Goal: Task Accomplishment & Management: Use online tool/utility

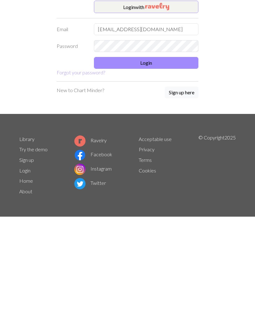
type input "Ingridhave@hotmail.com"
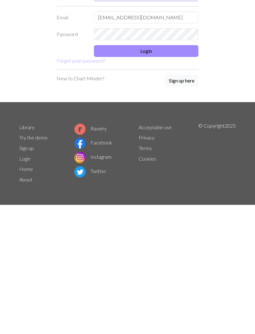
click at [181, 90] on button "Login" at bounding box center [146, 96] width 104 height 12
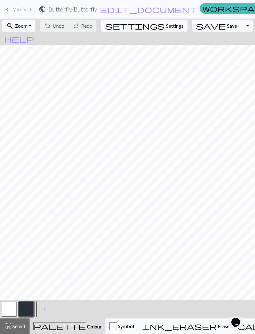
click at [11, 12] on span "keyboard_arrow_left" at bounding box center [7, 9] width 7 height 9
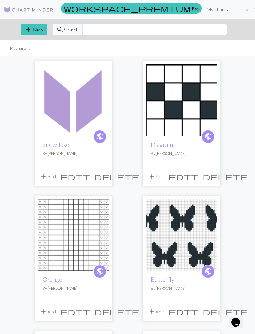
click at [30, 28] on span "add" at bounding box center [28, 29] width 7 height 9
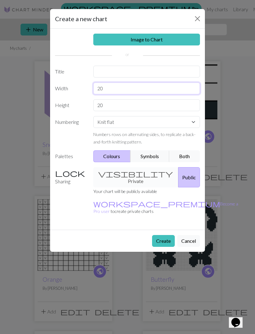
click at [137, 86] on input "20" at bounding box center [146, 88] width 107 height 12
type input "2"
type input "12"
click at [131, 106] on input "20" at bounding box center [146, 105] width 107 height 12
type input "2"
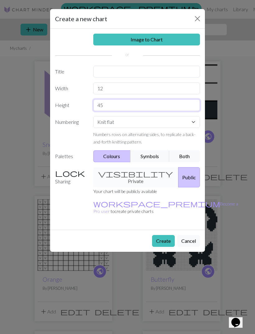
type input "45"
click at [163, 235] on button "Create" at bounding box center [163, 241] width 23 height 12
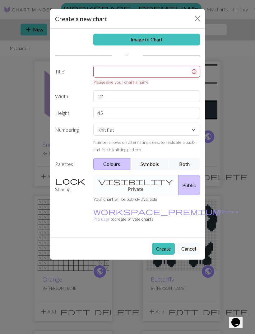
click at [109, 64] on div "Image to Chart Title Please give your chart a name Width 12 Height 45 Numbering…" at bounding box center [127, 133] width 155 height 209
click at [112, 73] on input "text" at bounding box center [146, 72] width 107 height 12
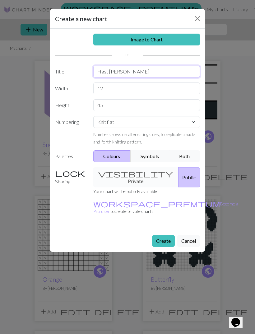
type input "Høst [PERSON_NAME]"
click at [173, 235] on button "Create" at bounding box center [163, 241] width 23 height 12
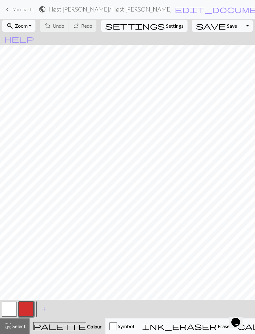
click at [26, 304] on button "button" at bounding box center [26, 308] width 15 height 15
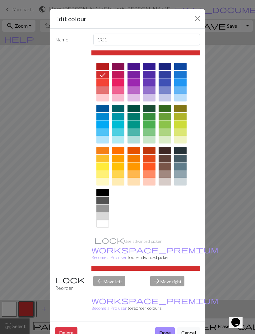
click at [166, 157] on div at bounding box center [165, 157] width 12 height 7
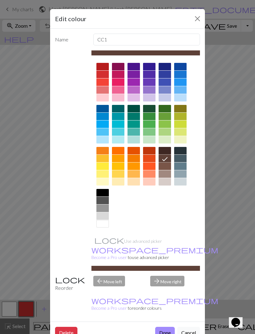
click at [167, 326] on button "Done" at bounding box center [165, 332] width 20 height 12
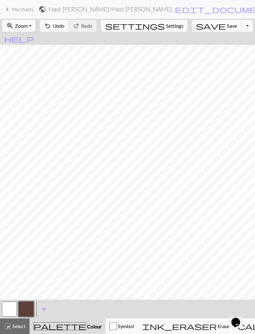
click at [64, 25] on span "Undo" at bounding box center [59, 26] width 12 height 6
click at [64, 26] on span "Undo" at bounding box center [59, 26] width 12 height 6
click at [11, 311] on button "button" at bounding box center [9, 308] width 15 height 15
click at [64, 28] on span "Undo" at bounding box center [59, 26] width 12 height 6
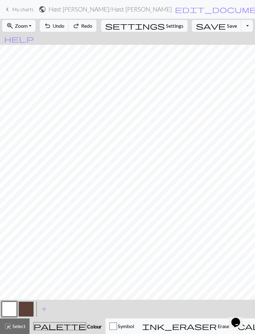
click at [64, 28] on span "Undo" at bounding box center [59, 26] width 12 height 6
click at [64, 25] on span "Undo" at bounding box center [59, 26] width 12 height 6
click at [64, 26] on span "Undo" at bounding box center [59, 26] width 12 height 6
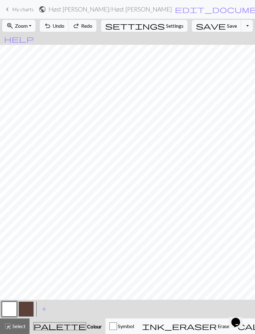
click at [48, 308] on button "add Add a colour" at bounding box center [44, 309] width 16 height 16
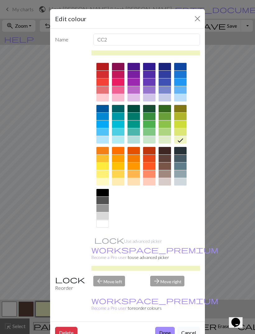
click at [120, 241] on div "Use advanced picker workspace_premium Become a Pro user to use advanced picker" at bounding box center [145, 160] width 109 height 220
click at [171, 275] on div "arrow_forward Move right" at bounding box center [174, 283] width 57 height 16
click at [169, 275] on div "arrow_forward Move right" at bounding box center [174, 283] width 57 height 16
click at [104, 67] on div at bounding box center [102, 66] width 12 height 7
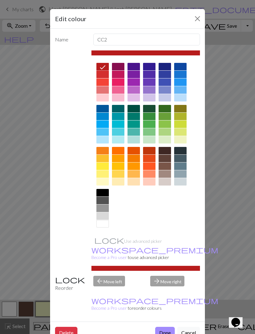
click at [165, 326] on button "Done" at bounding box center [165, 332] width 20 height 12
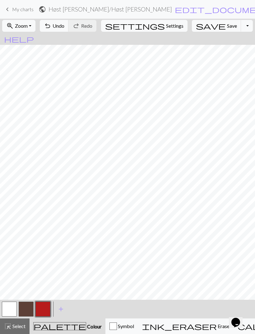
click at [16, 306] on button "button" at bounding box center [9, 308] width 15 height 15
click at [12, 308] on button "button" at bounding box center [9, 308] width 15 height 15
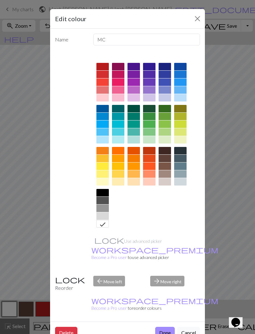
click at [136, 181] on div at bounding box center [133, 181] width 12 height 7
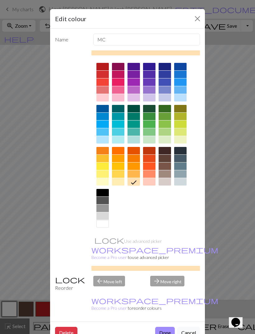
click at [164, 326] on button "Done" at bounding box center [165, 332] width 20 height 12
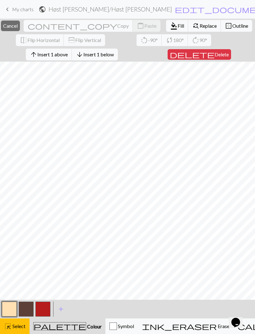
click at [66, 58] on button "arrow_upward Insert 1 above" at bounding box center [49, 54] width 46 height 12
click at [62, 56] on span "Insert 1 above" at bounding box center [52, 54] width 30 height 6
click at [56, 56] on span "Insert 1 above" at bounding box center [52, 54] width 30 height 6
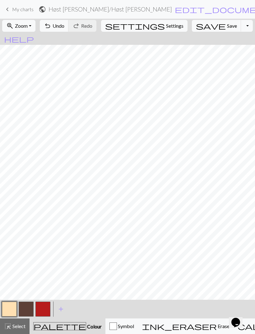
click at [30, 305] on button "button" at bounding box center [26, 308] width 15 height 15
click at [51, 29] on span "undo" at bounding box center [47, 25] width 7 height 9
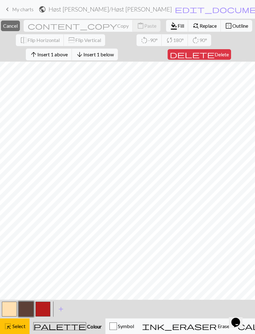
click at [214, 57] on span "Delete" at bounding box center [221, 54] width 14 height 6
click at [213, 58] on button "delete Delete" at bounding box center [199, 54] width 63 height 11
click at [210, 58] on button "delete Delete" at bounding box center [199, 54] width 63 height 11
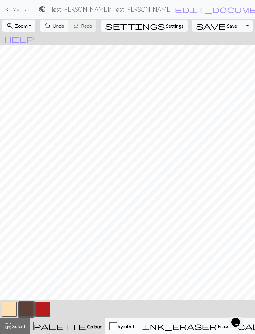
click at [69, 31] on button "undo Undo Undo" at bounding box center [54, 26] width 29 height 12
click at [45, 311] on button "button" at bounding box center [42, 308] width 15 height 15
click at [30, 307] on button "button" at bounding box center [26, 308] width 15 height 15
click at [47, 307] on button "button" at bounding box center [42, 308] width 15 height 15
click at [30, 305] on button "button" at bounding box center [26, 308] width 15 height 15
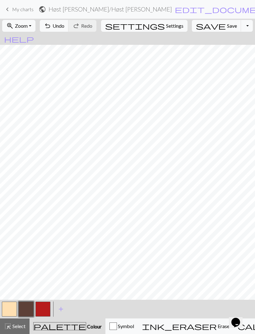
click at [46, 307] on button "button" at bounding box center [42, 308] width 15 height 15
click at [14, 304] on button "button" at bounding box center [9, 308] width 15 height 15
click at [30, 311] on button "button" at bounding box center [26, 308] width 15 height 15
click at [69, 30] on button "undo Undo Undo" at bounding box center [54, 26] width 29 height 12
click at [10, 307] on button "button" at bounding box center [9, 308] width 15 height 15
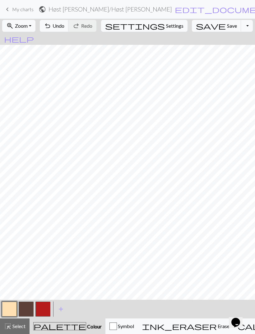
click at [27, 308] on button "button" at bounding box center [26, 308] width 15 height 15
click at [64, 24] on span "Undo" at bounding box center [59, 26] width 12 height 6
click at [69, 29] on button "undo Undo Undo" at bounding box center [54, 26] width 29 height 12
click at [64, 25] on span "Undo" at bounding box center [59, 26] width 12 height 6
click at [64, 29] on span "Undo" at bounding box center [59, 26] width 12 height 6
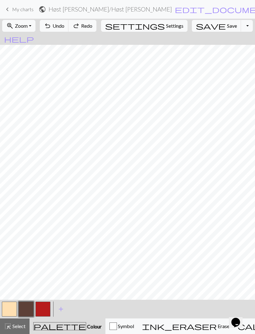
click at [64, 29] on span "Undo" at bounding box center [59, 26] width 12 height 6
click at [43, 311] on button "button" at bounding box center [42, 308] width 15 height 15
click at [69, 29] on button "undo Undo Undo" at bounding box center [54, 26] width 29 height 12
click at [64, 29] on span "Undo" at bounding box center [59, 26] width 12 height 6
click at [69, 31] on button "undo Undo Undo" at bounding box center [54, 26] width 29 height 12
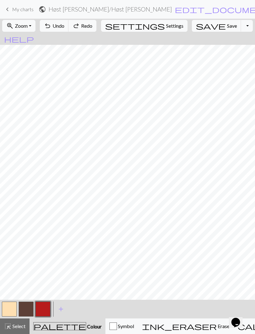
click at [73, 32] on div "undo Undo Undo redo Redo Redo" at bounding box center [68, 26] width 60 height 14
click at [64, 24] on span "Undo" at bounding box center [59, 26] width 12 height 6
click at [69, 23] on button "undo Undo Undo" at bounding box center [54, 26] width 29 height 12
click at [51, 25] on span "undo" at bounding box center [47, 25] width 7 height 9
click at [69, 29] on button "undo Undo Undo" at bounding box center [54, 26] width 29 height 12
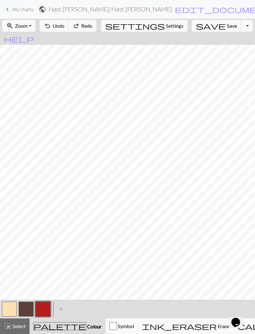
click at [69, 30] on button "undo Undo Undo" at bounding box center [54, 26] width 29 height 12
click at [64, 28] on span "Undo" at bounding box center [59, 26] width 12 height 6
click at [25, 308] on button "button" at bounding box center [26, 308] width 15 height 15
click at [69, 28] on button "undo Undo Undo" at bounding box center [54, 26] width 29 height 12
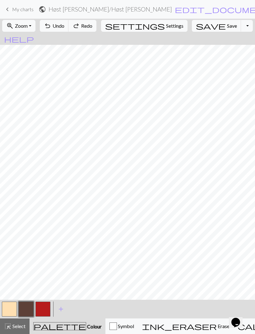
click at [64, 26] on span "Undo" at bounding box center [59, 26] width 12 height 6
click at [64, 24] on span "Undo" at bounding box center [59, 26] width 12 height 6
click at [64, 25] on span "Undo" at bounding box center [59, 26] width 12 height 6
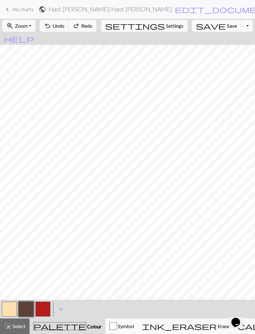
click at [64, 25] on span "Undo" at bounding box center [59, 26] width 12 height 6
click at [64, 26] on span "Undo" at bounding box center [59, 26] width 12 height 6
click at [64, 25] on span "Undo" at bounding box center [59, 26] width 12 height 6
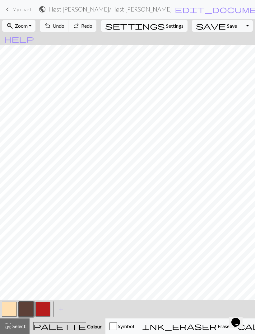
click at [64, 26] on span "Undo" at bounding box center [59, 26] width 12 height 6
click at [64, 27] on span "Undo" at bounding box center [59, 26] width 12 height 6
click at [64, 29] on span "Undo" at bounding box center [59, 26] width 12 height 6
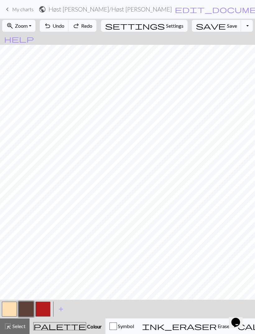
click at [64, 29] on span "Undo" at bounding box center [59, 26] width 12 height 6
click at [69, 30] on button "undo Undo Undo" at bounding box center [54, 26] width 29 height 12
click at [51, 30] on span "undo" at bounding box center [47, 25] width 7 height 9
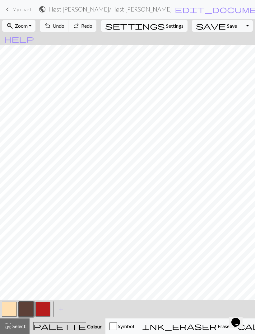
click at [69, 30] on button "undo Undo Undo" at bounding box center [54, 26] width 29 height 12
click at [69, 31] on button "undo Undo Undo" at bounding box center [54, 26] width 29 height 12
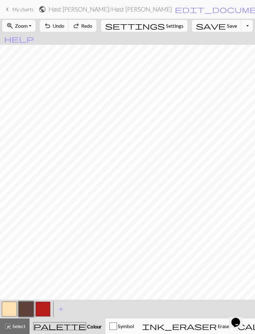
click at [69, 31] on button "undo Undo Undo" at bounding box center [54, 26] width 29 height 12
click at [13, 309] on button "button" at bounding box center [9, 308] width 15 height 15
click at [27, 310] on button "button" at bounding box center [26, 308] width 15 height 15
click at [64, 27] on span "Undo" at bounding box center [59, 26] width 12 height 6
click at [51, 24] on span "undo" at bounding box center [47, 25] width 7 height 9
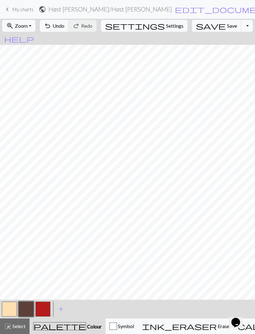
click at [64, 28] on span "Undo" at bounding box center [59, 26] width 12 height 6
click at [64, 27] on span "Undo" at bounding box center [59, 26] width 12 height 6
click at [45, 306] on button "button" at bounding box center [42, 308] width 15 height 15
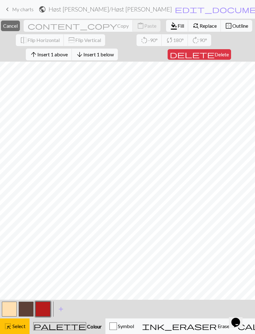
click at [64, 56] on span "Insert 1 above" at bounding box center [52, 54] width 30 height 6
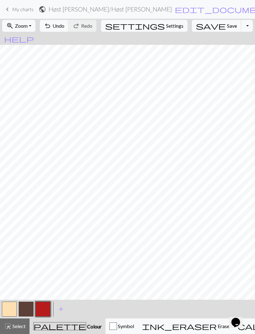
click at [29, 307] on button "button" at bounding box center [26, 308] width 15 height 15
click at [44, 311] on button "button" at bounding box center [42, 308] width 15 height 15
click at [64, 25] on span "Undo" at bounding box center [59, 26] width 12 height 6
click at [12, 311] on button "button" at bounding box center [9, 308] width 15 height 15
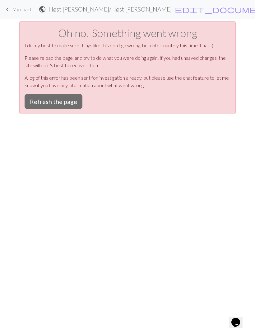
click at [174, 170] on div "keyboard_arrow_left My charts public Høst genser / Høst genser edit_document Ed…" at bounding box center [127, 167] width 255 height 334
click at [69, 104] on button "Refresh the page" at bounding box center [54, 101] width 58 height 15
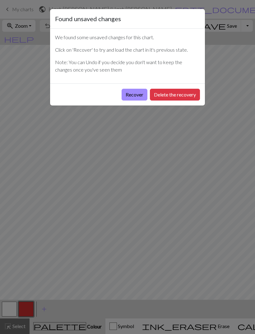
click at [134, 98] on button "Recover" at bounding box center [135, 95] width 26 height 12
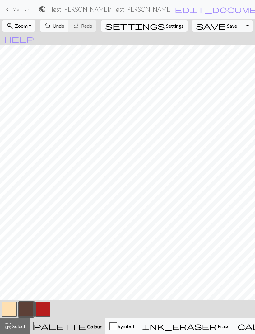
click at [9, 309] on button "button" at bounding box center [9, 308] width 15 height 15
click at [48, 310] on button "button" at bounding box center [42, 308] width 15 height 15
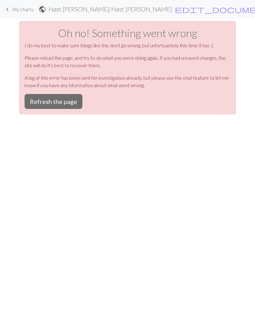
click at [64, 106] on button "Refresh the page" at bounding box center [54, 101] width 58 height 15
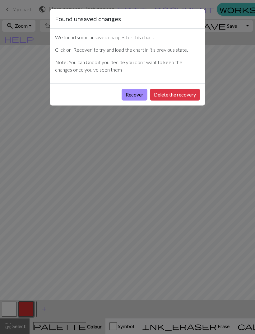
click at [132, 99] on button "Recover" at bounding box center [135, 95] width 26 height 12
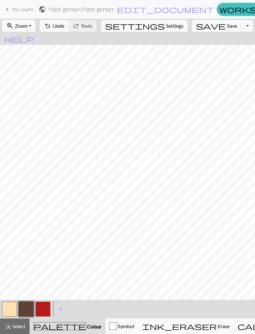
click at [47, 306] on button "button" at bounding box center [42, 308] width 15 height 15
click at [227, 27] on span "Save" at bounding box center [232, 26] width 10 height 6
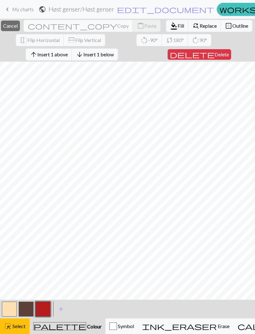
scroll to position [5, 0]
click at [18, 28] on span "Cancel" at bounding box center [10, 26] width 15 height 6
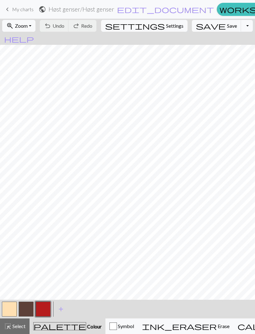
scroll to position [0, 0]
click at [8, 312] on button "button" at bounding box center [9, 308] width 15 height 15
click at [30, 307] on button "button" at bounding box center [26, 308] width 15 height 15
click at [11, 308] on button "button" at bounding box center [9, 308] width 15 height 15
click at [26, 309] on button "button" at bounding box center [26, 308] width 15 height 15
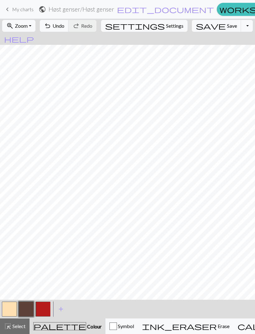
click at [15, 305] on button "button" at bounding box center [9, 308] width 15 height 15
click at [31, 309] on button "button" at bounding box center [26, 308] width 15 height 15
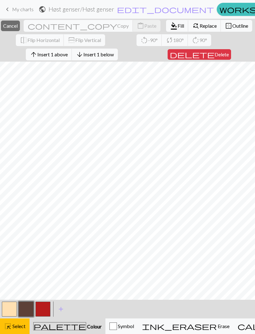
click at [102, 53] on span "Insert 1 below" at bounding box center [98, 54] width 30 height 6
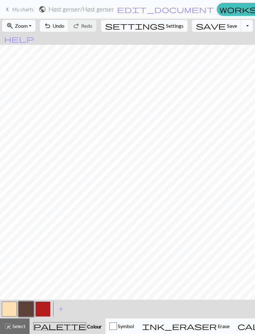
click at [13, 310] on button "button" at bounding box center [9, 308] width 15 height 15
click at [26, 305] on button "button" at bounding box center [26, 308] width 15 height 15
click at [45, 312] on button "button" at bounding box center [42, 308] width 15 height 15
click at [69, 29] on button "undo Undo Undo" at bounding box center [54, 26] width 29 height 12
click at [64, 26] on span "Undo" at bounding box center [59, 26] width 12 height 6
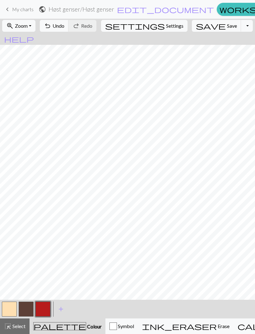
click at [227, 27] on span "Save" at bounding box center [232, 26] width 10 height 6
click at [11, 310] on button "button" at bounding box center [9, 308] width 15 height 15
click at [30, 307] on button "button" at bounding box center [26, 308] width 15 height 15
click at [51, 23] on span "undo" at bounding box center [47, 25] width 7 height 9
click at [8, 306] on button "button" at bounding box center [9, 308] width 15 height 15
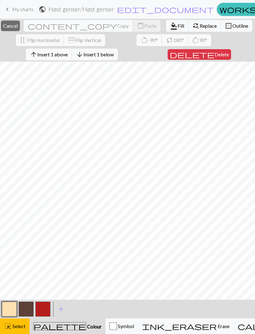
click at [66, 54] on span "Insert 1 above" at bounding box center [52, 54] width 30 height 6
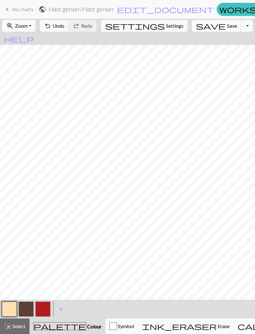
click at [25, 311] on button "button" at bounding box center [26, 308] width 15 height 15
click at [9, 310] on button "button" at bounding box center [9, 308] width 15 height 15
click at [30, 307] on button "button" at bounding box center [26, 308] width 15 height 15
click at [9, 310] on button "button" at bounding box center [9, 308] width 15 height 15
click at [29, 311] on button "button" at bounding box center [26, 308] width 15 height 15
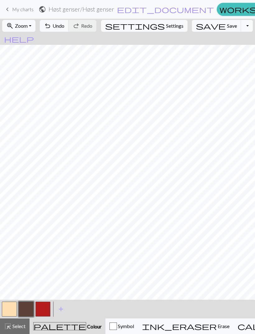
click at [38, 306] on button "button" at bounding box center [42, 308] width 15 height 15
click at [31, 309] on button "button" at bounding box center [26, 308] width 15 height 15
click at [10, 306] on button "button" at bounding box center [9, 308] width 15 height 15
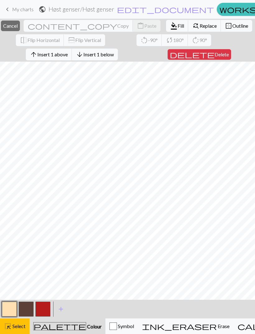
click at [101, 53] on span "Insert 1 below" at bounding box center [98, 54] width 30 height 6
click at [106, 52] on span "Insert 1 below" at bounding box center [98, 54] width 30 height 6
click at [104, 56] on span "Insert 1 below" at bounding box center [98, 54] width 30 height 6
click at [99, 56] on span "Insert 1 below" at bounding box center [98, 54] width 30 height 6
click at [98, 58] on button "arrow_downward Insert 1 below" at bounding box center [95, 54] width 46 height 12
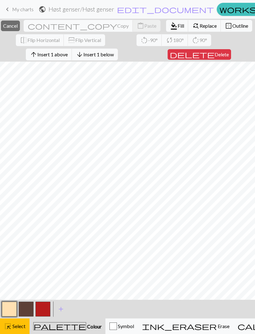
click at [106, 54] on span "Insert 1 below" at bounding box center [98, 54] width 30 height 6
click at [112, 55] on span "Insert 1 below" at bounding box center [98, 54] width 30 height 6
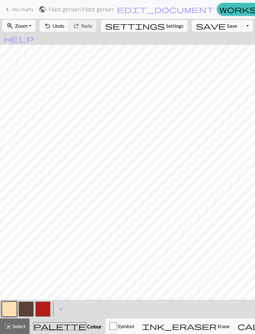
click at [46, 309] on button "button" at bounding box center [42, 308] width 15 height 15
click at [69, 31] on button "undo Undo Undo" at bounding box center [54, 26] width 29 height 12
click at [13, 311] on button "button" at bounding box center [9, 308] width 15 height 15
click at [10, 310] on button "button" at bounding box center [9, 308] width 15 height 15
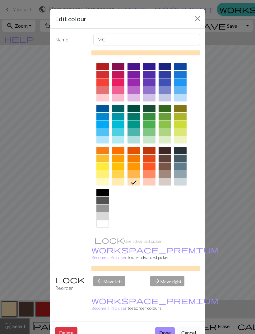
click at [163, 326] on button "Done" at bounding box center [165, 332] width 20 height 12
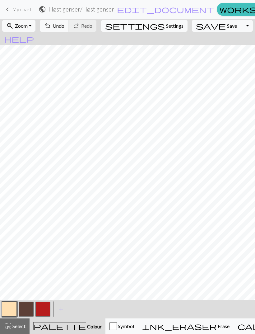
click at [28, 306] on button "button" at bounding box center [26, 308] width 15 height 15
click at [64, 25] on span "Undo" at bounding box center [59, 26] width 12 height 6
click at [69, 29] on button "undo Undo Undo" at bounding box center [54, 26] width 29 height 12
click at [69, 30] on button "undo Undo Undo" at bounding box center [54, 26] width 29 height 12
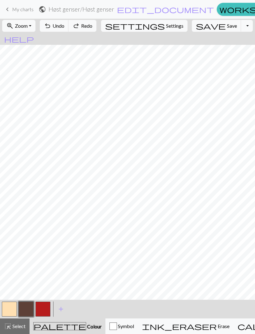
click at [69, 29] on button "undo Undo Undo" at bounding box center [54, 26] width 29 height 12
click at [64, 26] on span "Undo" at bounding box center [59, 26] width 12 height 6
click at [64, 27] on span "Undo" at bounding box center [59, 26] width 12 height 6
click at [64, 26] on span "Undo" at bounding box center [59, 26] width 12 height 6
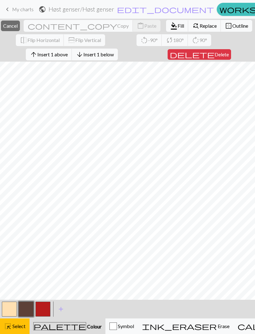
click at [115, 51] on button "arrow_downward Insert 1 below" at bounding box center [95, 54] width 46 height 12
click at [210, 58] on button "delete Delete" at bounding box center [199, 54] width 63 height 11
click at [214, 56] on span "Delete" at bounding box center [221, 54] width 14 height 6
click at [214, 59] on button "delete Delete" at bounding box center [199, 54] width 63 height 11
click at [214, 58] on button "delete Delete" at bounding box center [199, 54] width 63 height 11
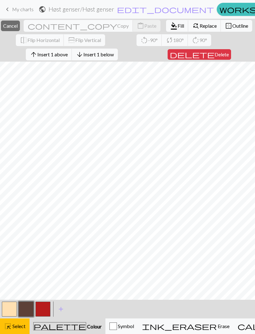
click at [213, 59] on button "delete Delete" at bounding box center [199, 54] width 63 height 11
click at [210, 59] on button "delete Delete" at bounding box center [199, 54] width 63 height 11
click at [205, 59] on button "delete Delete" at bounding box center [199, 54] width 63 height 11
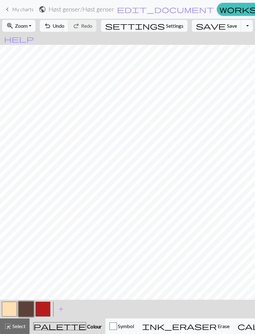
click at [43, 307] on button "button" at bounding box center [42, 308] width 15 height 15
click at [69, 29] on button "undo Undo Undo" at bounding box center [54, 26] width 29 height 12
click at [64, 27] on span "Undo" at bounding box center [59, 26] width 12 height 6
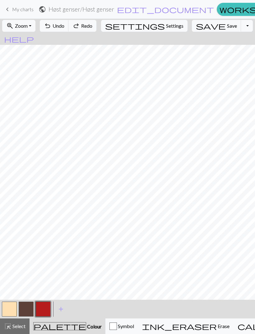
click at [64, 27] on span "Undo" at bounding box center [59, 26] width 12 height 6
click at [69, 26] on button "undo Undo Undo" at bounding box center [54, 26] width 29 height 12
click at [51, 25] on span "undo" at bounding box center [47, 25] width 7 height 9
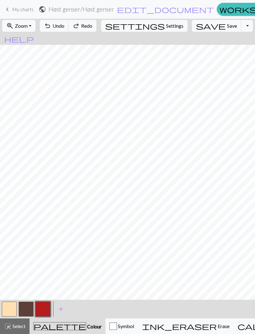
click at [51, 25] on span "undo" at bounding box center [47, 25] width 7 height 9
click at [69, 22] on button "undo Undo Undo" at bounding box center [54, 26] width 29 height 12
click at [51, 22] on span "undo" at bounding box center [47, 25] width 7 height 9
click at [69, 20] on button "undo Undo Undo" at bounding box center [54, 26] width 29 height 12
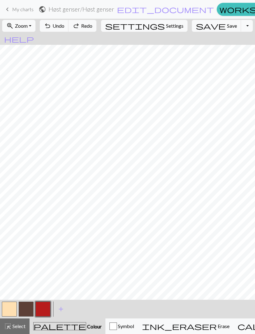
click at [51, 26] on span "undo" at bounding box center [47, 25] width 7 height 9
click at [64, 28] on span "Undo" at bounding box center [59, 26] width 12 height 6
click at [9, 309] on button "button" at bounding box center [9, 308] width 15 height 15
click at [28, 308] on button "button" at bounding box center [26, 308] width 15 height 15
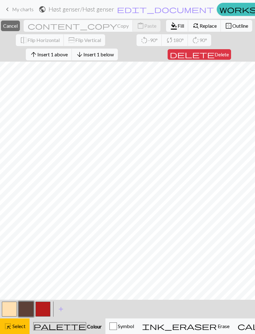
click at [202, 58] on span "delete" at bounding box center [192, 54] width 45 height 9
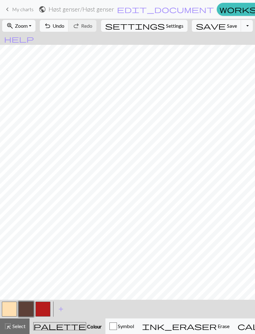
click at [12, 310] on button "button" at bounding box center [9, 308] width 15 height 15
click at [48, 311] on button "button" at bounding box center [42, 308] width 15 height 15
click at [15, 309] on button "button" at bounding box center [9, 308] width 15 height 15
click at [45, 307] on button "button" at bounding box center [42, 308] width 15 height 15
click at [13, 312] on button "button" at bounding box center [9, 308] width 15 height 15
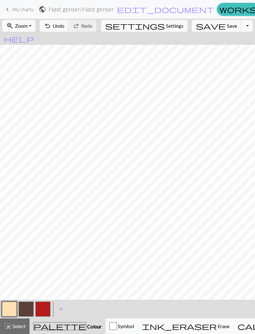
click at [45, 310] on button "button" at bounding box center [42, 308] width 15 height 15
click at [13, 312] on button "button" at bounding box center [9, 308] width 15 height 15
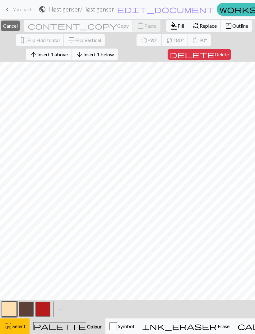
click at [114, 56] on span "Insert 1 below" at bounding box center [98, 54] width 30 height 6
click at [65, 58] on button "arrow_upward Insert 1 above" at bounding box center [49, 54] width 46 height 12
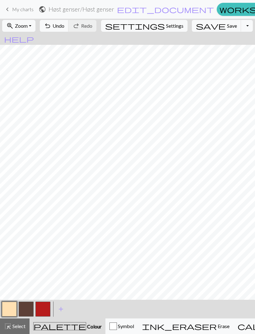
click at [47, 311] on button "button" at bounding box center [42, 308] width 15 height 15
click at [11, 309] on button "button" at bounding box center [9, 308] width 15 height 15
click at [46, 306] on button "button" at bounding box center [42, 308] width 15 height 15
click at [64, 27] on span "Undo" at bounding box center [59, 26] width 12 height 6
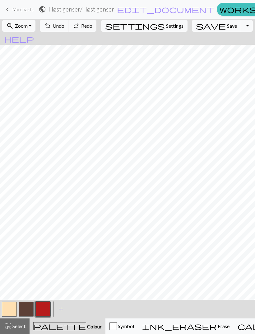
click at [64, 25] on span "Undo" at bounding box center [59, 26] width 12 height 6
click at [64, 24] on span "Undo" at bounding box center [59, 26] width 12 height 6
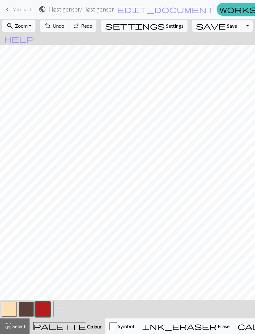
click at [64, 24] on span "Undo" at bounding box center [59, 26] width 12 height 6
click at [69, 22] on button "undo Undo Undo" at bounding box center [54, 26] width 29 height 12
click at [64, 23] on span "Undo" at bounding box center [59, 26] width 12 height 6
click at [69, 22] on button "undo Undo Undo" at bounding box center [54, 26] width 29 height 12
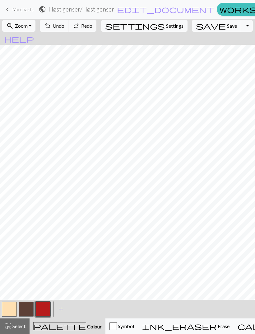
click at [64, 23] on span "Undo" at bounding box center [59, 26] width 12 height 6
click at [64, 26] on span "Undo" at bounding box center [59, 26] width 12 height 6
click at [64, 27] on span "Undo" at bounding box center [59, 26] width 12 height 6
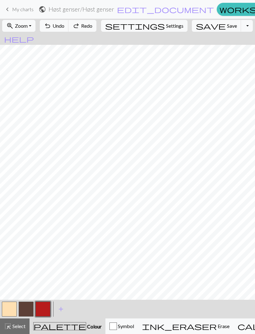
click at [64, 27] on span "Undo" at bounding box center [59, 26] width 12 height 6
click at [64, 26] on span "Undo" at bounding box center [59, 26] width 12 height 6
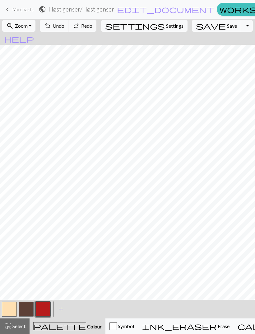
click at [69, 29] on button "undo Undo Undo" at bounding box center [54, 26] width 29 height 12
click at [64, 28] on span "Undo" at bounding box center [59, 26] width 12 height 6
click at [69, 31] on button "undo Undo Undo" at bounding box center [54, 26] width 29 height 12
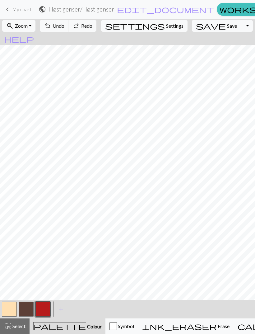
click at [69, 31] on button "undo Undo Undo" at bounding box center [54, 26] width 29 height 12
click at [51, 29] on span "undo" at bounding box center [47, 25] width 7 height 9
click at [69, 29] on button "undo Undo Undo" at bounding box center [54, 26] width 29 height 12
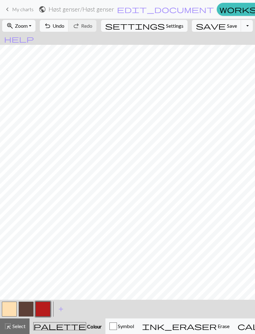
click at [64, 25] on span "Undo" at bounding box center [59, 26] width 12 height 6
click at [51, 26] on span "undo" at bounding box center [47, 25] width 7 height 9
click at [51, 27] on span "undo" at bounding box center [47, 25] width 7 height 9
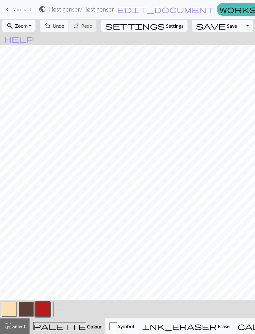
click at [31, 307] on button "button" at bounding box center [26, 308] width 15 height 15
click at [15, 306] on button "button" at bounding box center [9, 308] width 15 height 15
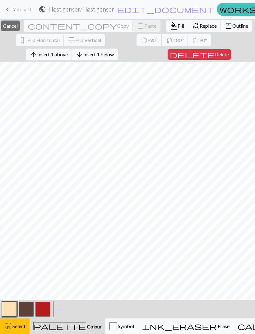
click at [114, 55] on span "Insert 1 below" at bounding box center [98, 54] width 30 height 6
click at [116, 60] on button "arrow_downward Insert 1 below" at bounding box center [95, 54] width 46 height 12
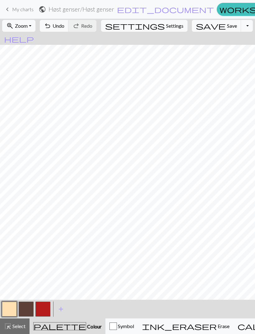
click at [28, 311] on button "button" at bounding box center [26, 308] width 15 height 15
click at [11, 303] on button "button" at bounding box center [9, 308] width 15 height 15
click at [48, 309] on button "button" at bounding box center [42, 308] width 15 height 15
click at [19, 306] on button "button" at bounding box center [26, 308] width 15 height 15
click at [12, 310] on button "button" at bounding box center [9, 308] width 15 height 15
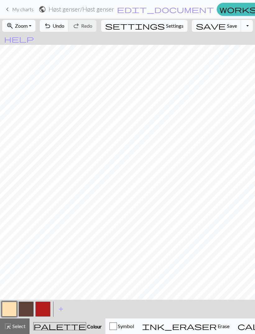
click at [49, 308] on button "button" at bounding box center [42, 308] width 15 height 15
click at [28, 305] on button "button" at bounding box center [26, 308] width 15 height 15
click at [51, 23] on span "undo" at bounding box center [47, 25] width 7 height 9
click at [69, 22] on button "undo Undo Undo" at bounding box center [54, 26] width 29 height 12
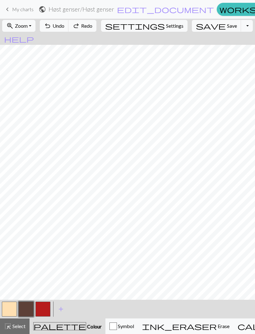
click at [69, 22] on button "undo Undo Undo" at bounding box center [54, 26] width 29 height 12
click at [69, 21] on button "undo Undo Undo" at bounding box center [54, 26] width 29 height 12
click at [64, 25] on span "Undo" at bounding box center [59, 26] width 12 height 6
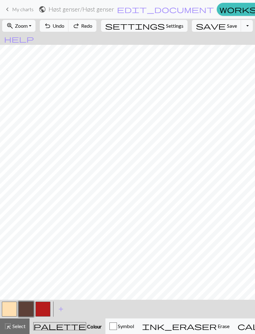
click at [64, 25] on span "Undo" at bounding box center [59, 26] width 12 height 6
click at [64, 27] on span "Undo" at bounding box center [59, 26] width 12 height 6
click at [64, 26] on span "Undo" at bounding box center [59, 26] width 12 height 6
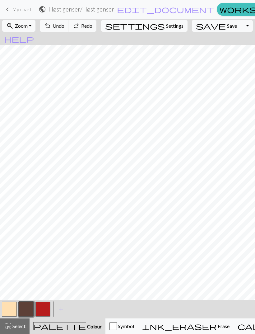
click at [64, 27] on span "Undo" at bounding box center [59, 26] width 12 height 6
click at [64, 26] on span "Undo" at bounding box center [59, 26] width 12 height 6
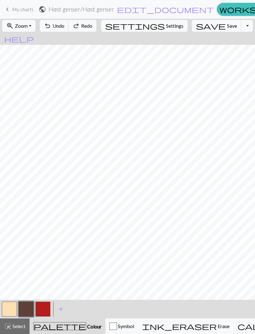
click at [64, 25] on span "Undo" at bounding box center [59, 26] width 12 height 6
click at [64, 24] on span "Undo" at bounding box center [59, 26] width 12 height 6
click at [64, 23] on span "Undo" at bounding box center [59, 26] width 12 height 6
click at [64, 25] on span "Undo" at bounding box center [59, 26] width 12 height 6
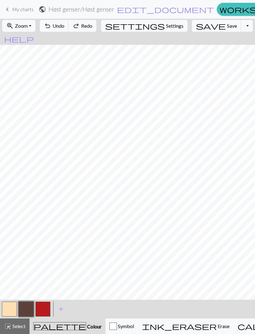
click at [64, 26] on span "Undo" at bounding box center [59, 26] width 12 height 6
click at [64, 25] on span "Undo" at bounding box center [59, 26] width 12 height 6
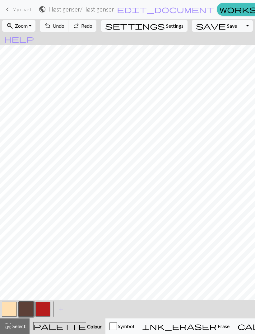
click at [64, 25] on span "Undo" at bounding box center [59, 26] width 12 height 6
click at [64, 26] on span "Undo" at bounding box center [59, 26] width 12 height 6
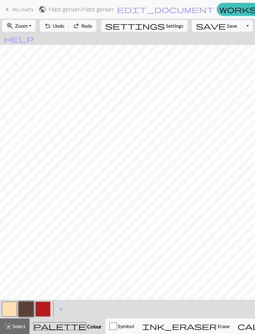
click at [64, 25] on span "Undo" at bounding box center [59, 26] width 12 height 6
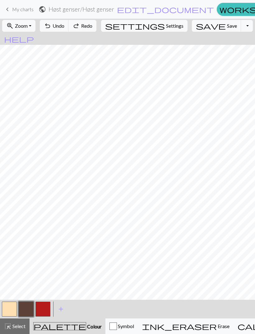
click at [64, 25] on span "Undo" at bounding box center [59, 26] width 12 height 6
click at [64, 26] on span "Undo" at bounding box center [59, 26] width 12 height 6
click at [64, 25] on span "Undo" at bounding box center [59, 26] width 12 height 6
click at [64, 27] on span "Undo" at bounding box center [59, 26] width 12 height 6
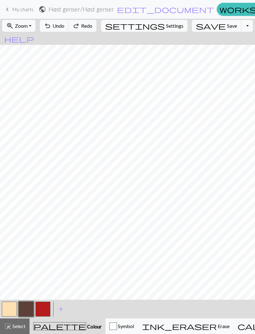
click at [64, 27] on span "Undo" at bounding box center [59, 26] width 12 height 6
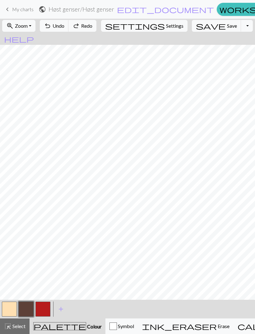
click at [64, 27] on span "Undo" at bounding box center [59, 26] width 12 height 6
click at [77, 26] on div "undo Undo Undo redo Redo Redo" at bounding box center [68, 26] width 60 height 14
click at [77, 25] on div "undo Undo Undo redo Redo Redo" at bounding box center [68, 26] width 60 height 14
click at [76, 25] on div "undo Undo Undo redo Redo Redo" at bounding box center [68, 26] width 60 height 14
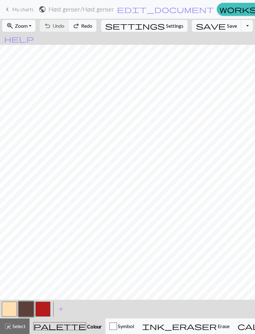
click at [77, 27] on div "undo Undo Undo redo Redo Redo" at bounding box center [68, 26] width 60 height 14
click at [76, 25] on div "undo Undo Undo redo Redo Redo" at bounding box center [68, 26] width 60 height 14
click at [74, 25] on div "undo Undo Undo redo Redo Redo" at bounding box center [68, 26] width 60 height 14
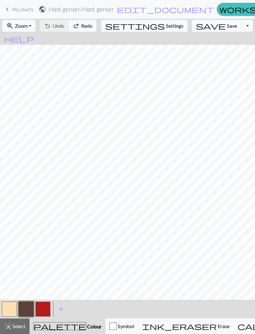
click at [74, 25] on div "undo Undo Undo redo Redo Redo" at bounding box center [68, 26] width 60 height 14
click at [15, 306] on button "button" at bounding box center [9, 308] width 15 height 15
click at [29, 311] on button "button" at bounding box center [26, 308] width 15 height 15
click at [11, 308] on button "button" at bounding box center [9, 308] width 15 height 15
click at [32, 311] on button "button" at bounding box center [26, 308] width 15 height 15
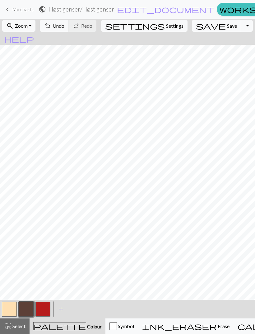
click at [69, 30] on button "undo Undo Undo" at bounding box center [54, 26] width 29 height 12
click at [12, 310] on button "button" at bounding box center [9, 308] width 15 height 15
click at [31, 306] on button "button" at bounding box center [26, 308] width 15 height 15
click at [8, 308] on button "button" at bounding box center [9, 308] width 15 height 15
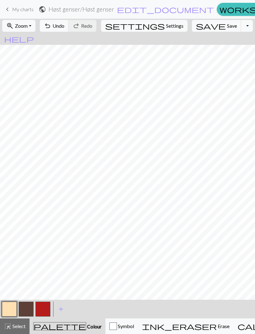
click at [27, 308] on button "button" at bounding box center [26, 308] width 15 height 15
click at [48, 308] on button "button" at bounding box center [42, 308] width 15 height 15
click at [64, 27] on span "Undo" at bounding box center [59, 26] width 12 height 6
click at [64, 26] on span "Undo" at bounding box center [59, 26] width 12 height 6
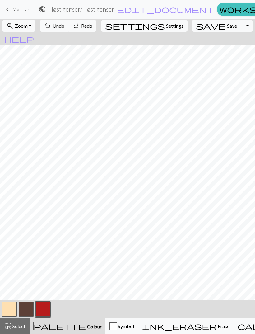
click at [64, 26] on span "Undo" at bounding box center [59, 26] width 12 height 6
click at [64, 27] on span "Undo" at bounding box center [59, 26] width 12 height 6
click at [69, 31] on button "undo Undo Undo" at bounding box center [54, 26] width 29 height 12
click at [227, 27] on span "Save" at bounding box center [232, 26] width 10 height 6
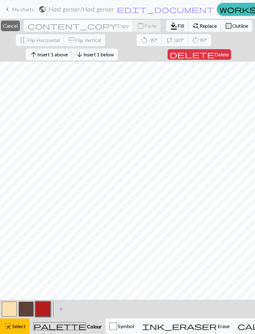
click at [214, 57] on span "Delete" at bounding box center [221, 54] width 14 height 6
click at [114, 53] on span "Insert 1 below" at bounding box center [98, 54] width 30 height 6
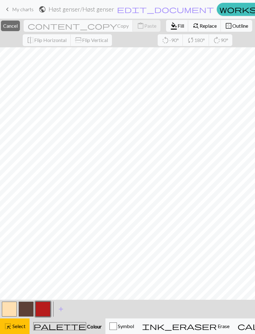
click at [18, 27] on span "Cancel" at bounding box center [10, 26] width 15 height 6
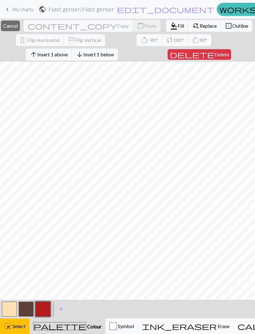
scroll to position [4, 0]
click at [97, 57] on span "Insert 1 below" at bounding box center [98, 54] width 30 height 6
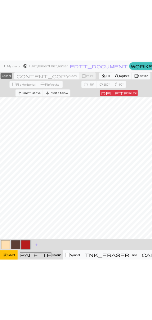
scroll to position [0, 0]
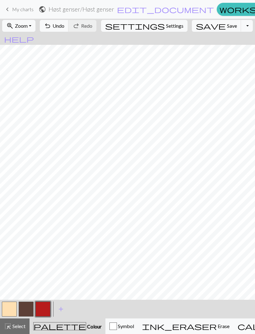
click at [16, 307] on button "button" at bounding box center [9, 308] width 15 height 15
click at [33, 309] on button "button" at bounding box center [26, 308] width 15 height 15
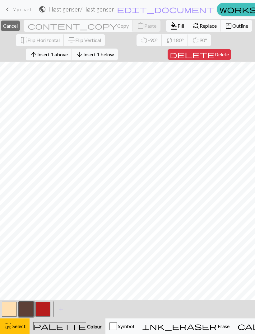
click at [101, 57] on span "Insert 1 below" at bounding box center [98, 54] width 30 height 6
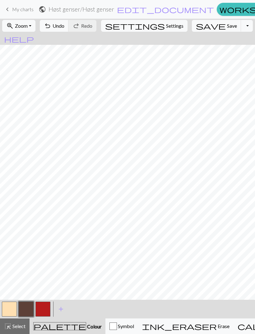
click at [29, 306] on button "button" at bounding box center [26, 308] width 15 height 15
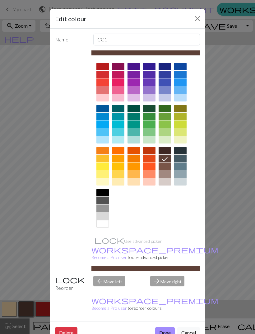
click at [197, 20] on button "Close" at bounding box center [197, 19] width 10 height 10
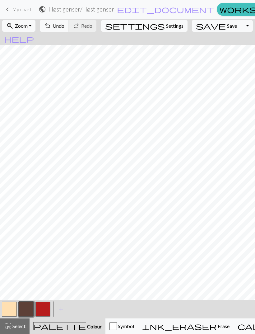
click at [69, 30] on button "undo Undo Undo" at bounding box center [54, 26] width 29 height 12
click at [48, 310] on button "button" at bounding box center [42, 308] width 15 height 15
click at [64, 25] on span "Undo" at bounding box center [59, 26] width 12 height 6
click at [51, 25] on span "undo" at bounding box center [47, 25] width 7 height 9
click at [69, 24] on button "undo Undo Undo" at bounding box center [54, 26] width 29 height 12
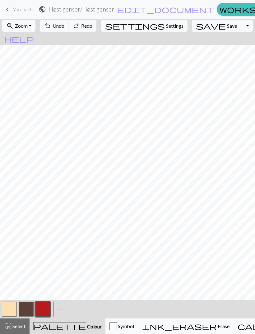
click at [69, 24] on button "undo Undo Undo" at bounding box center [54, 26] width 29 height 12
click at [64, 25] on span "Undo" at bounding box center [59, 26] width 12 height 6
click at [64, 24] on span "Undo" at bounding box center [59, 26] width 12 height 6
click at [64, 23] on span "Undo" at bounding box center [59, 26] width 12 height 6
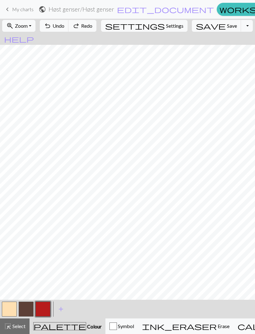
click at [64, 24] on span "Undo" at bounding box center [59, 26] width 12 height 6
click at [69, 23] on button "undo Undo Undo" at bounding box center [54, 26] width 29 height 12
click at [51, 23] on span "undo" at bounding box center [47, 25] width 7 height 9
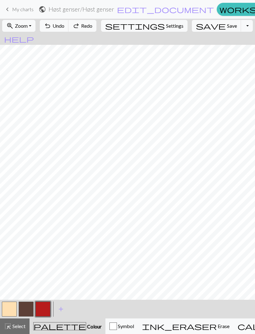
click at [205, 30] on button "save Save Save" at bounding box center [216, 26] width 49 height 12
